Goal: Navigation & Orientation: Locate item on page

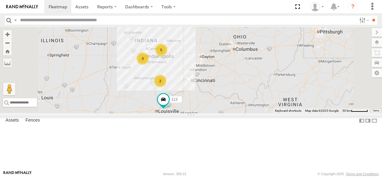
drag, startPoint x: 256, startPoint y: 97, endPoint x: 219, endPoint y: 103, distance: 37.7
click at [219, 103] on div "5 3 2 113" at bounding box center [191, 70] width 382 height 86
click at [167, 87] on div "2" at bounding box center [160, 80] width 12 height 12
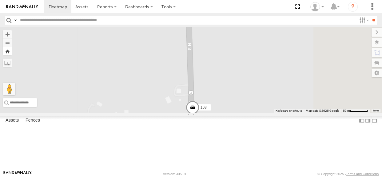
click at [12, 50] on button "Zoom Home" at bounding box center [7, 51] width 9 height 8
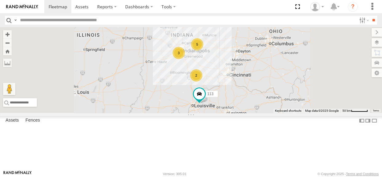
click at [185, 59] on div "3" at bounding box center [179, 53] width 12 height 12
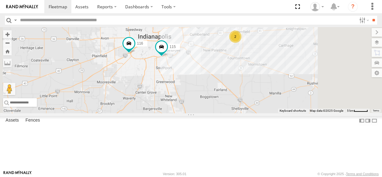
drag, startPoint x: 313, startPoint y: 111, endPoint x: 280, endPoint y: 89, distance: 39.9
click at [280, 89] on div "113 116 110 115 117 114 2" at bounding box center [191, 70] width 382 height 86
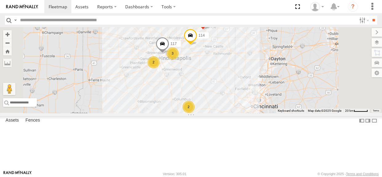
drag, startPoint x: 295, startPoint y: 95, endPoint x: 263, endPoint y: 98, distance: 32.5
click at [263, 98] on div "113 117 114 2 3 2 111" at bounding box center [191, 70] width 382 height 86
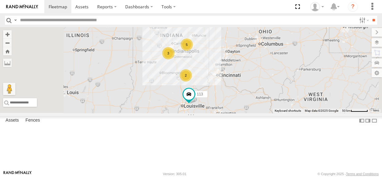
drag, startPoint x: 263, startPoint y: 98, endPoint x: 260, endPoint y: 81, distance: 17.8
click at [260, 81] on div "113 5 3 2" at bounding box center [191, 70] width 382 height 86
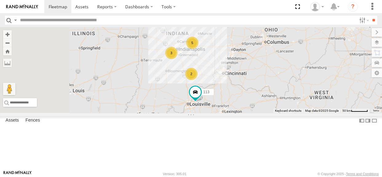
drag, startPoint x: 235, startPoint y: 76, endPoint x: 228, endPoint y: 74, distance: 7.9
click at [228, 74] on div "5 3 2 113" at bounding box center [191, 70] width 382 height 86
